Goal: Information Seeking & Learning: Check status

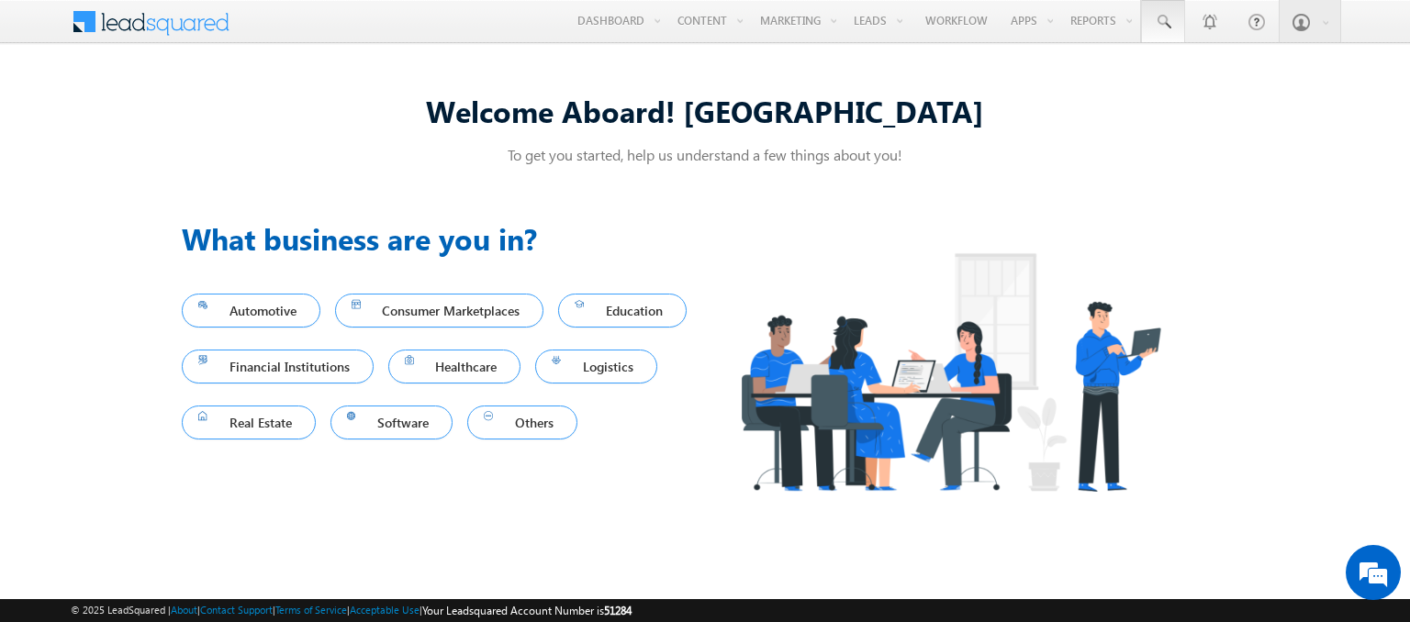
click at [1164, 22] on span at bounding box center [1163, 22] width 18 height 18
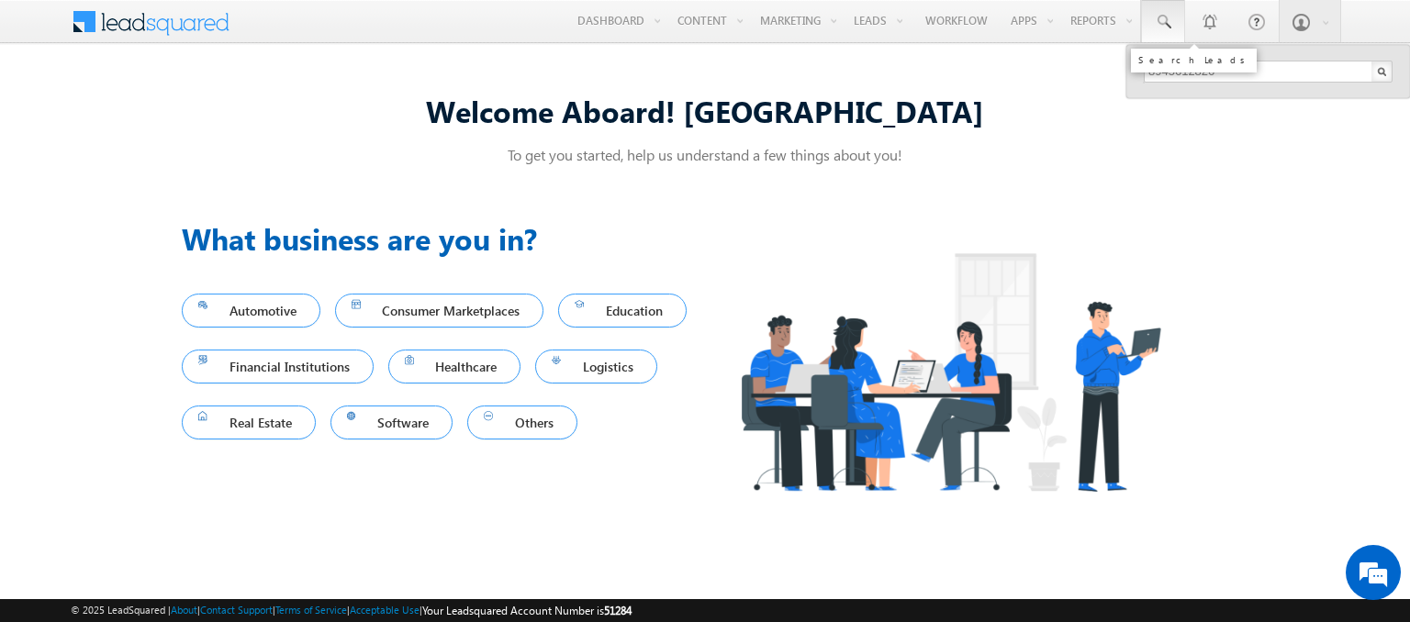
type input "8945612826"
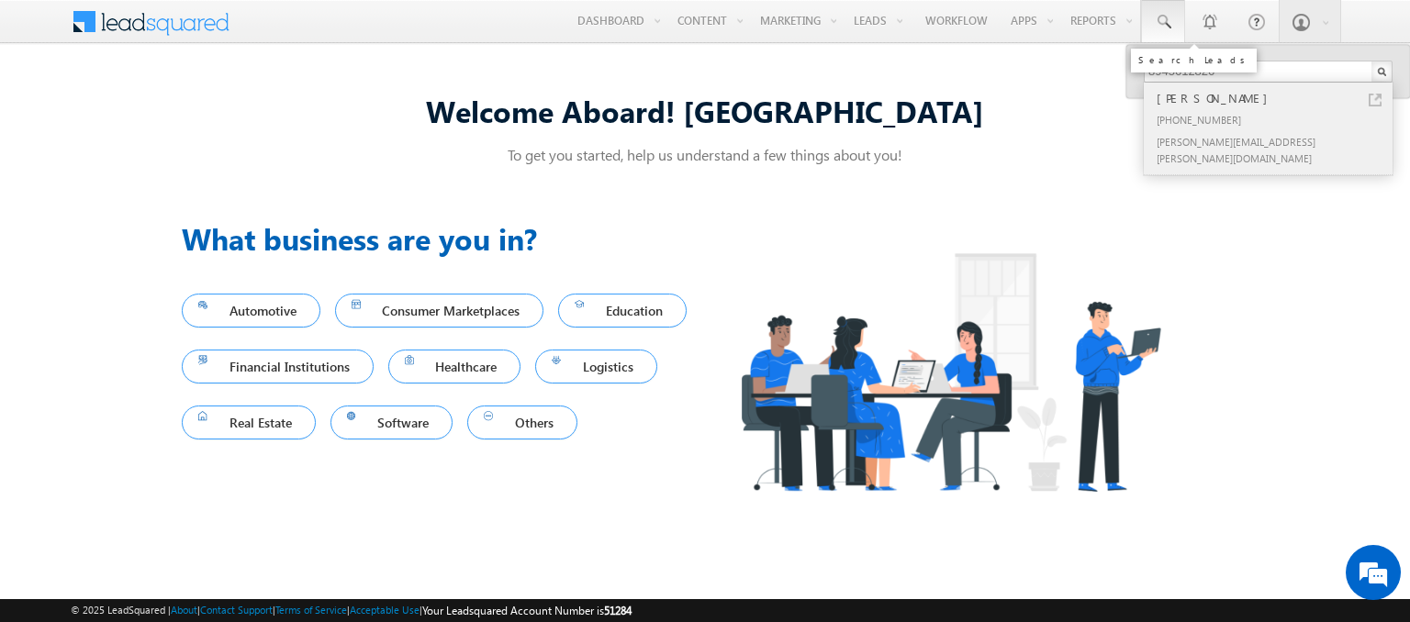
click at [1276, 97] on div "[PERSON_NAME]" at bounding box center [1276, 98] width 246 height 20
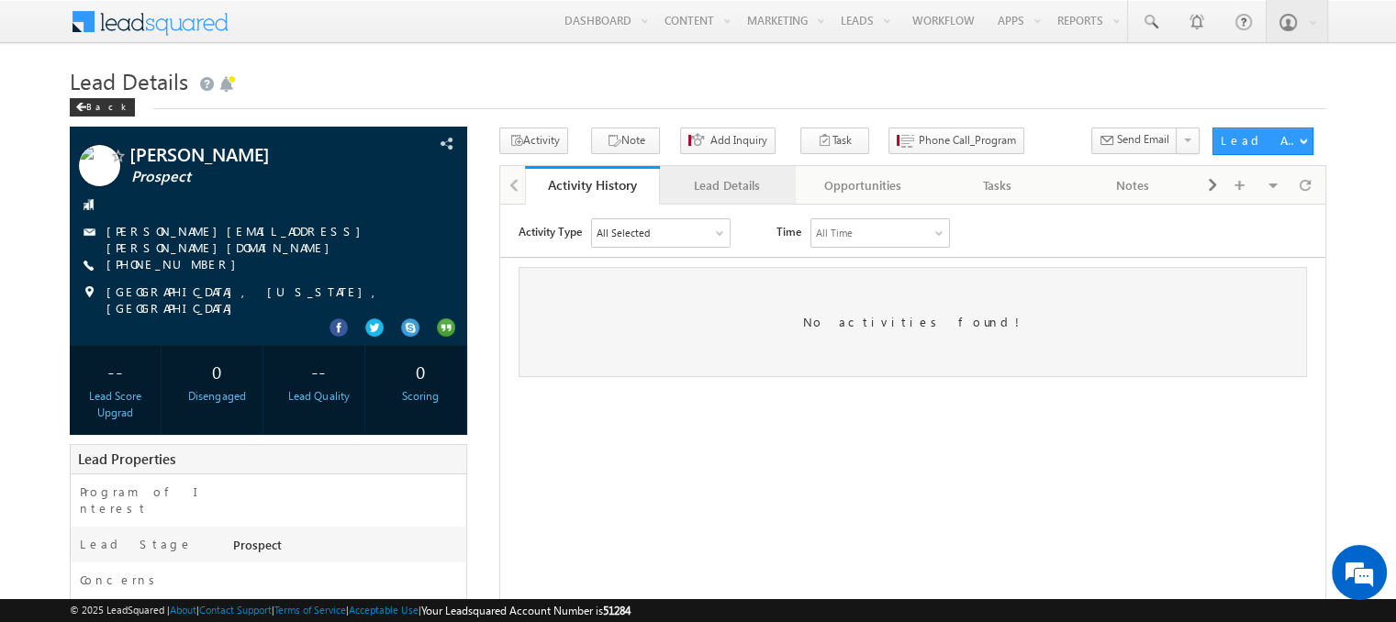
click at [726, 185] on div "Lead Details" at bounding box center [727, 185] width 104 height 22
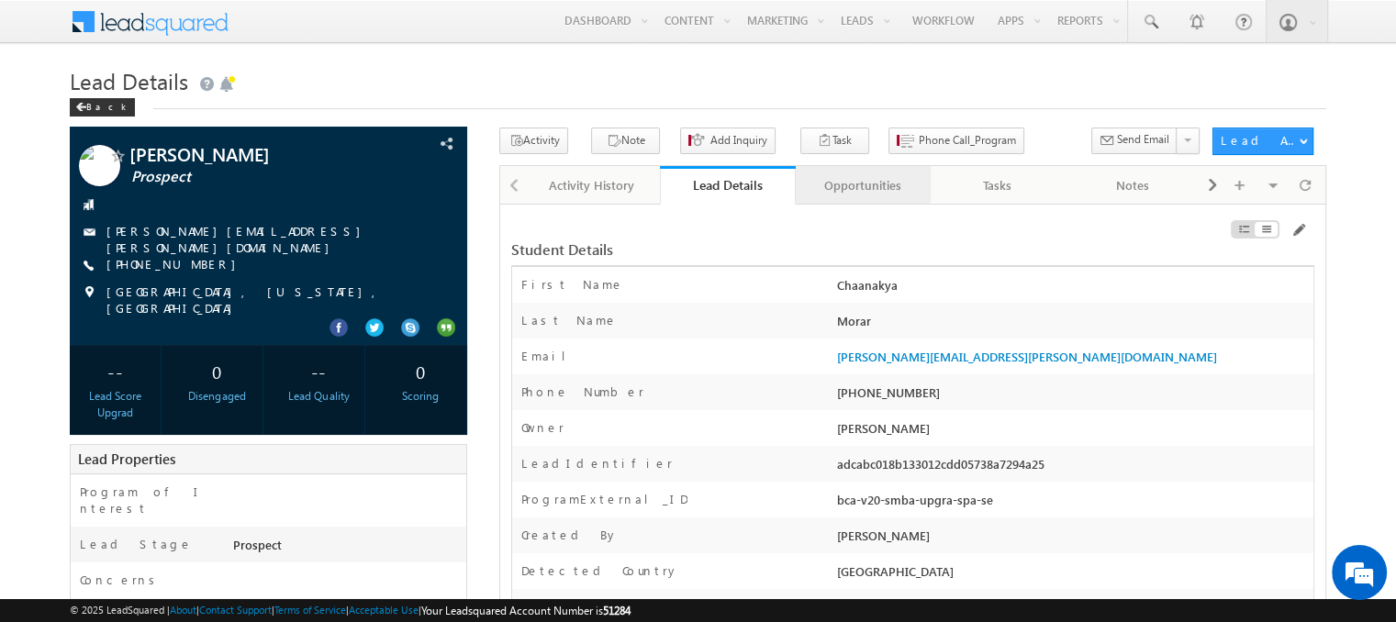
click at [862, 185] on div "Opportunities" at bounding box center [863, 185] width 104 height 22
